Goal: Entertainment & Leisure: Consume media (video, audio)

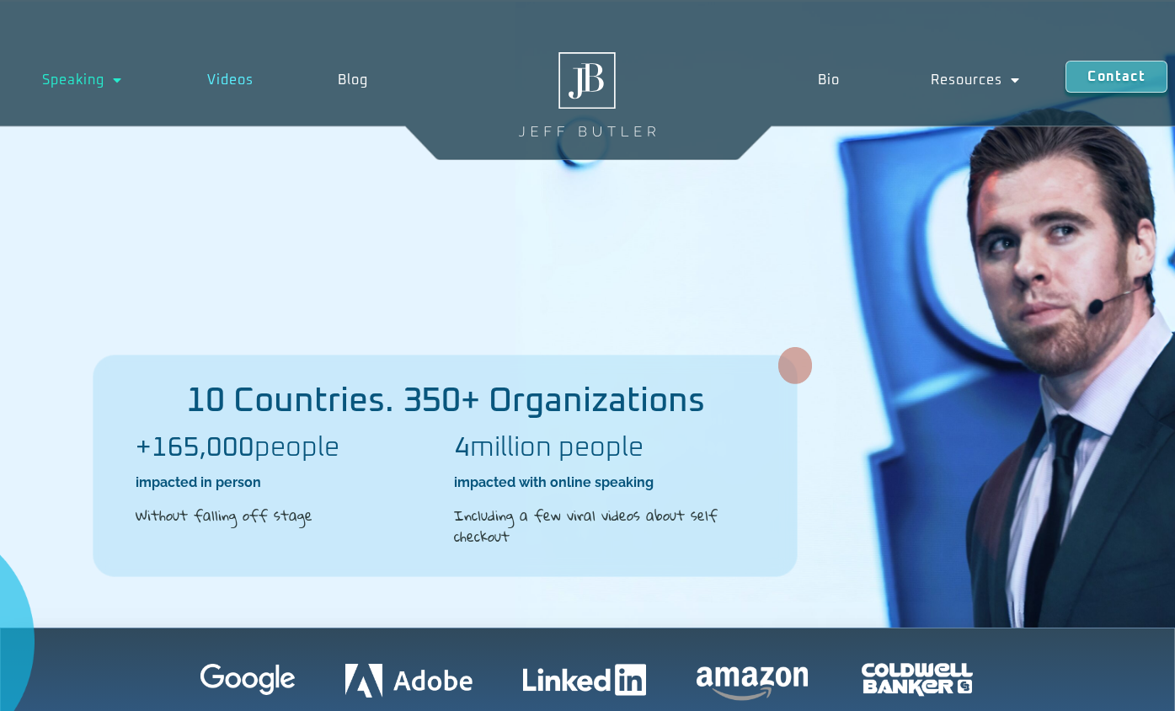
click at [216, 81] on link "Videos" at bounding box center [230, 80] width 131 height 39
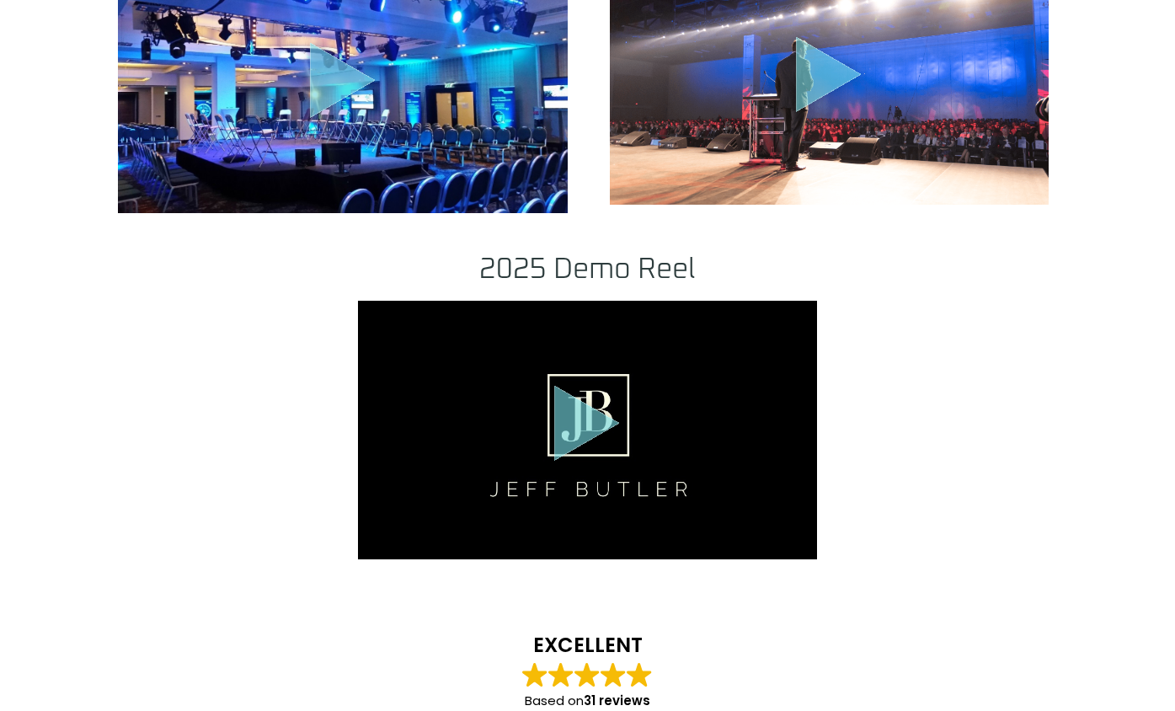
scroll to position [1601, 0]
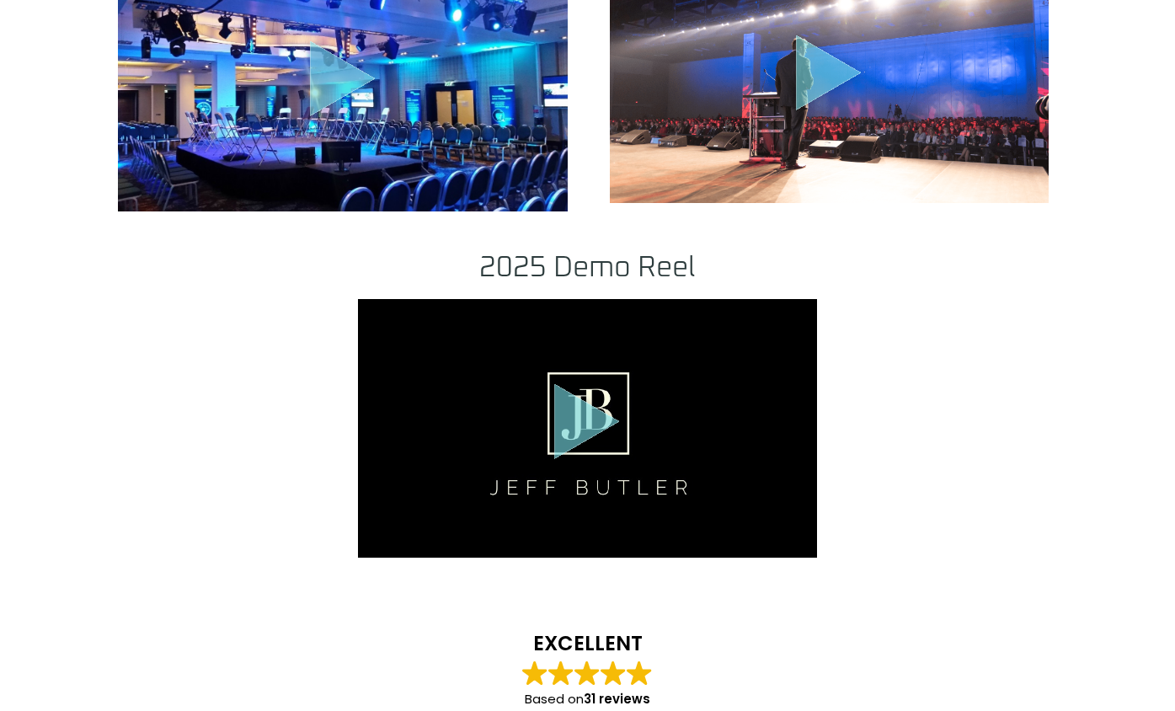
click at [589, 419] on icon "Play Video" at bounding box center [587, 422] width 66 height 76
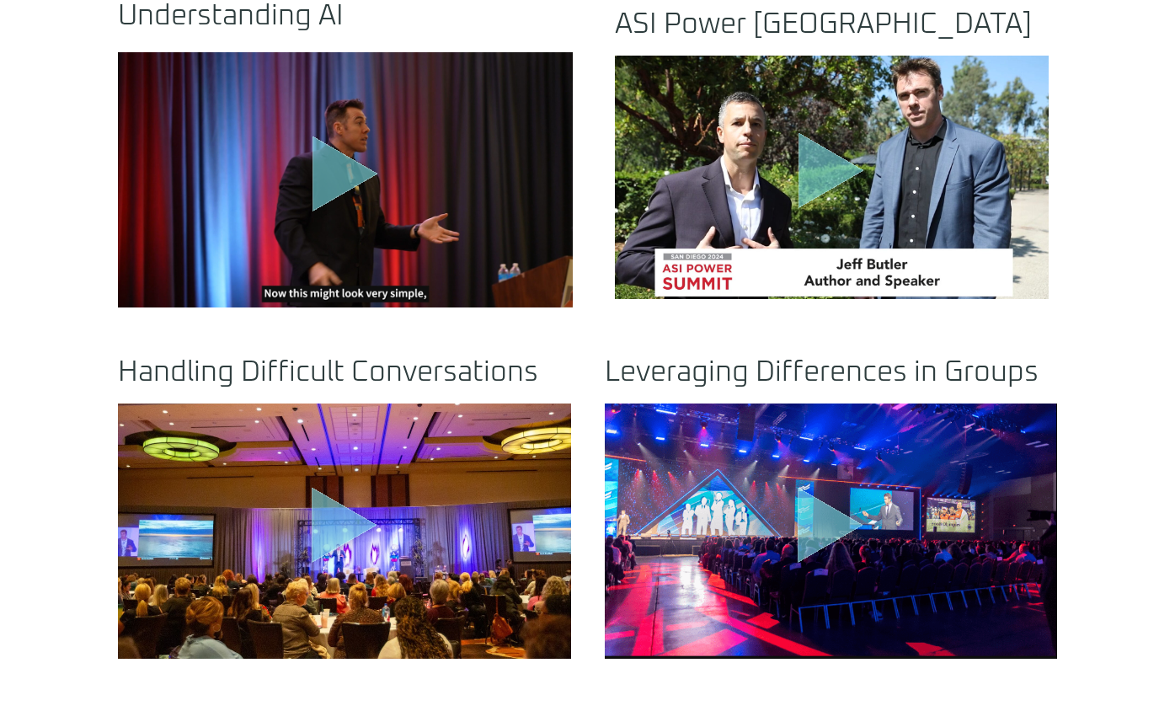
scroll to position [758, 0]
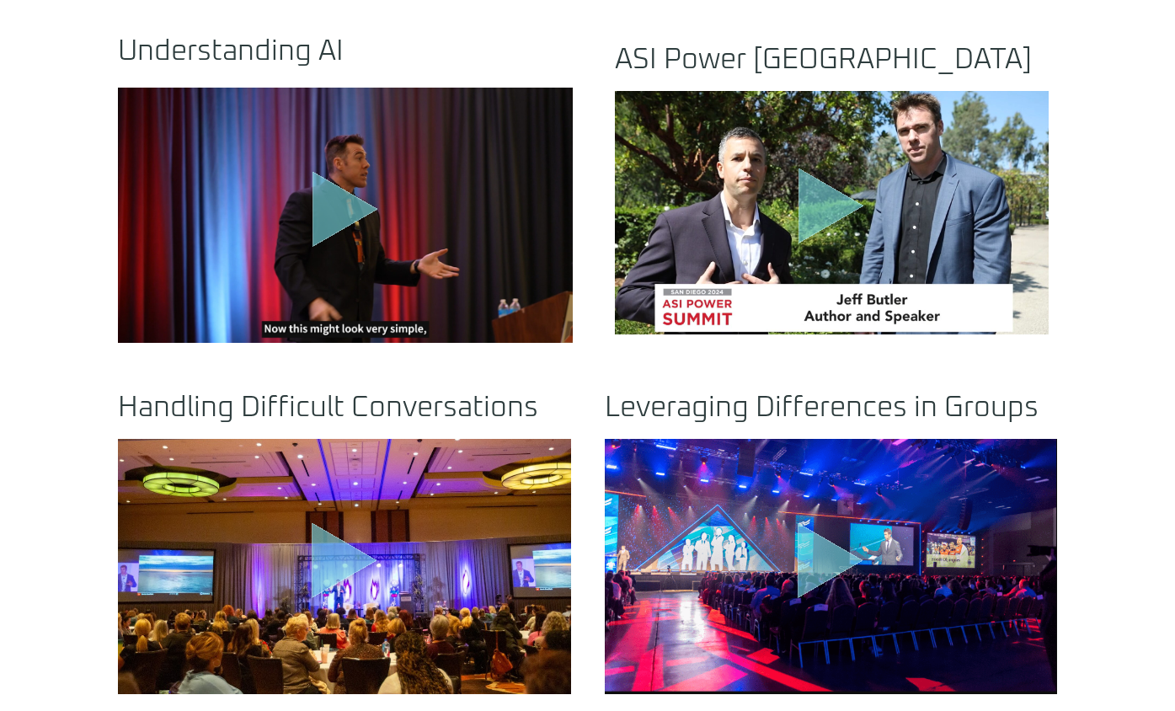
click at [338, 205] on icon "Play Video" at bounding box center [346, 209] width 66 height 76
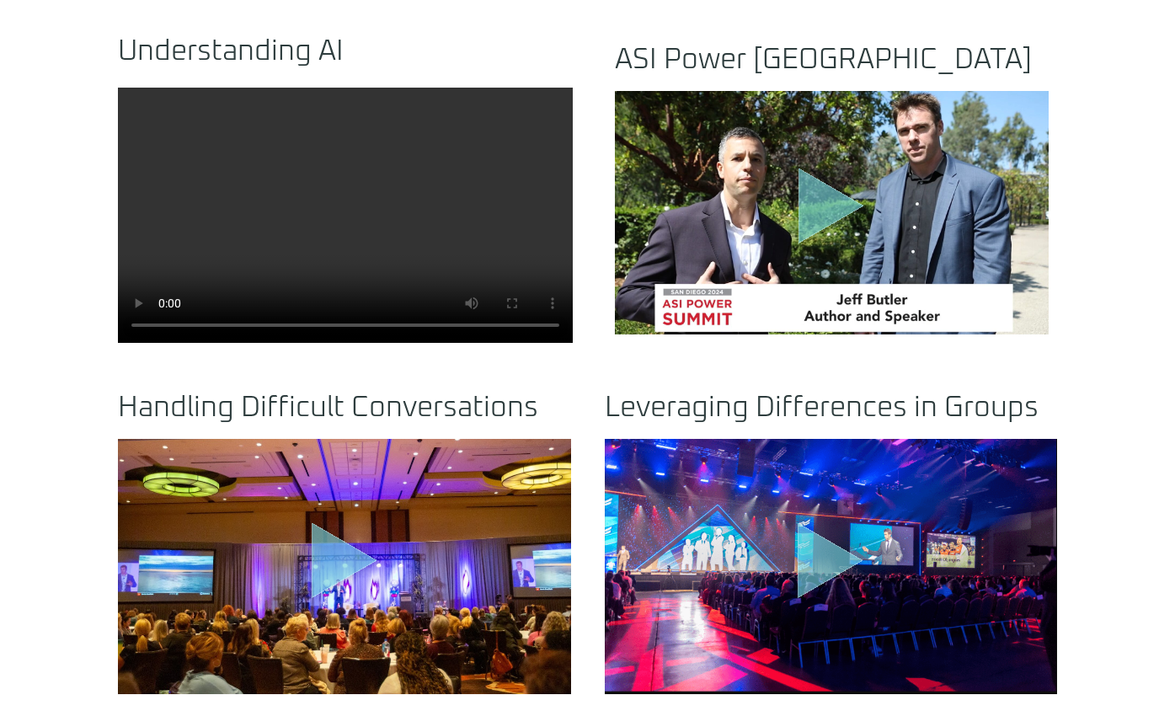
click at [343, 192] on video at bounding box center [345, 216] width 455 height 256
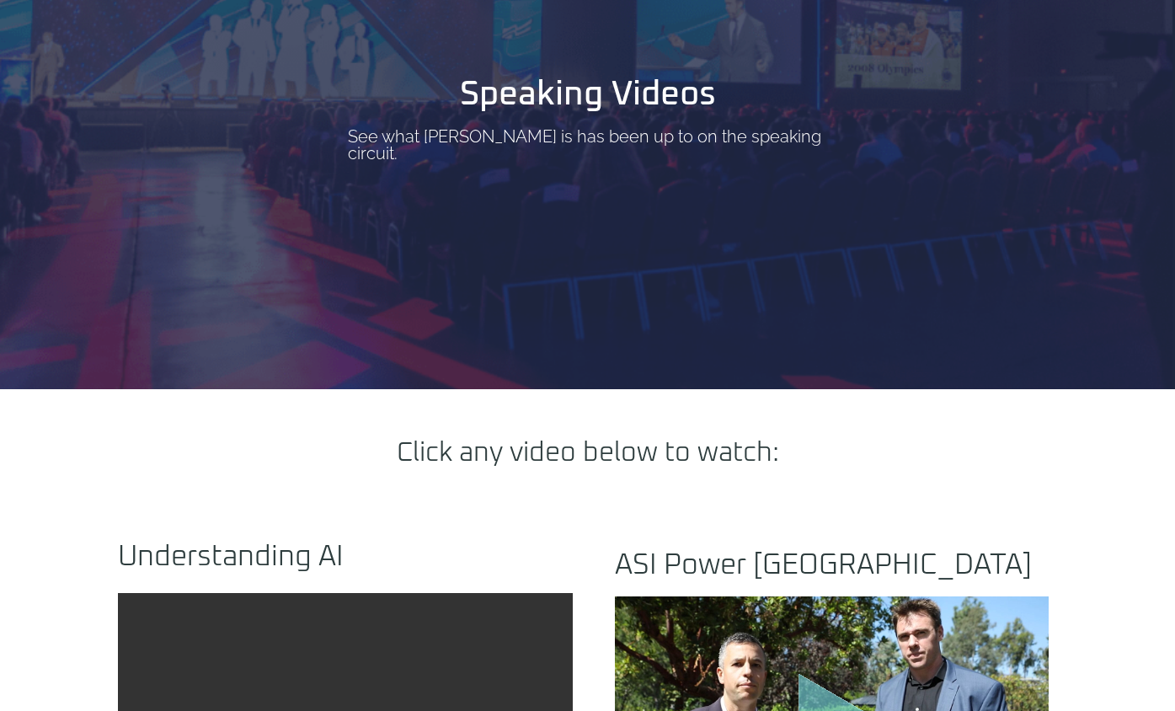
scroll to position [0, 0]
